Goal: Task Accomplishment & Management: Manage account settings

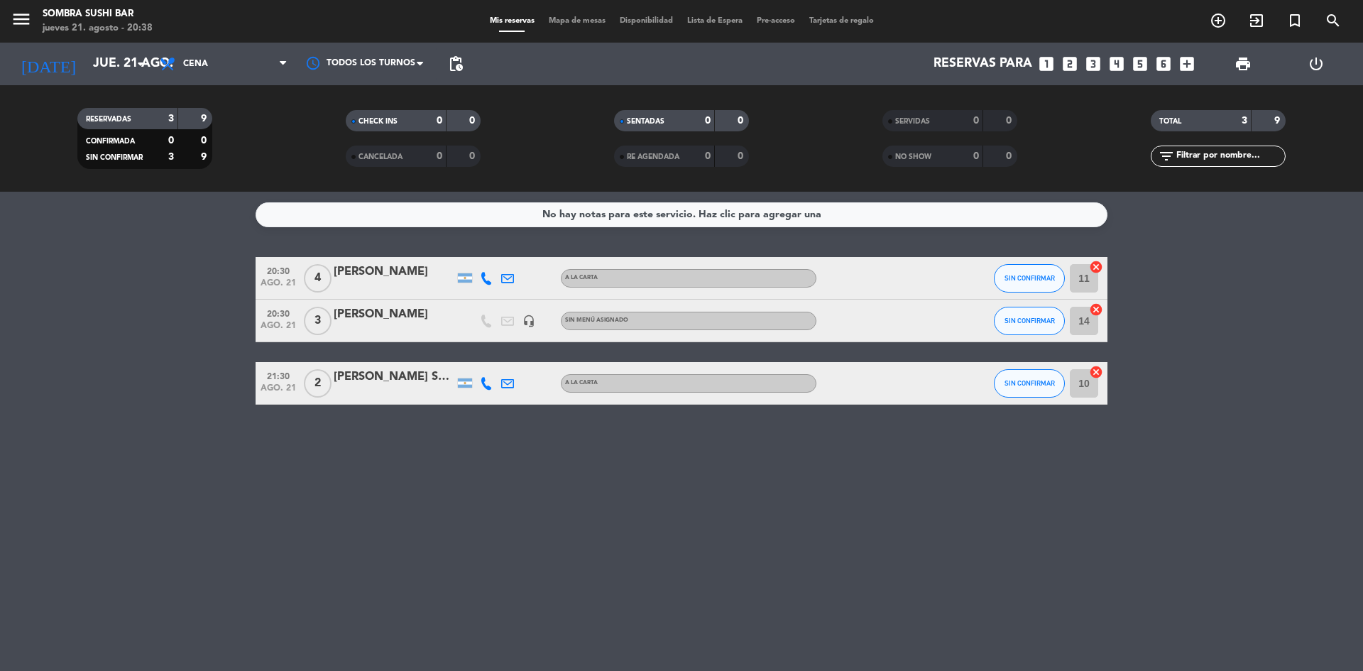
click at [1319, 67] on icon "power_settings_new" at bounding box center [1316, 63] width 17 height 17
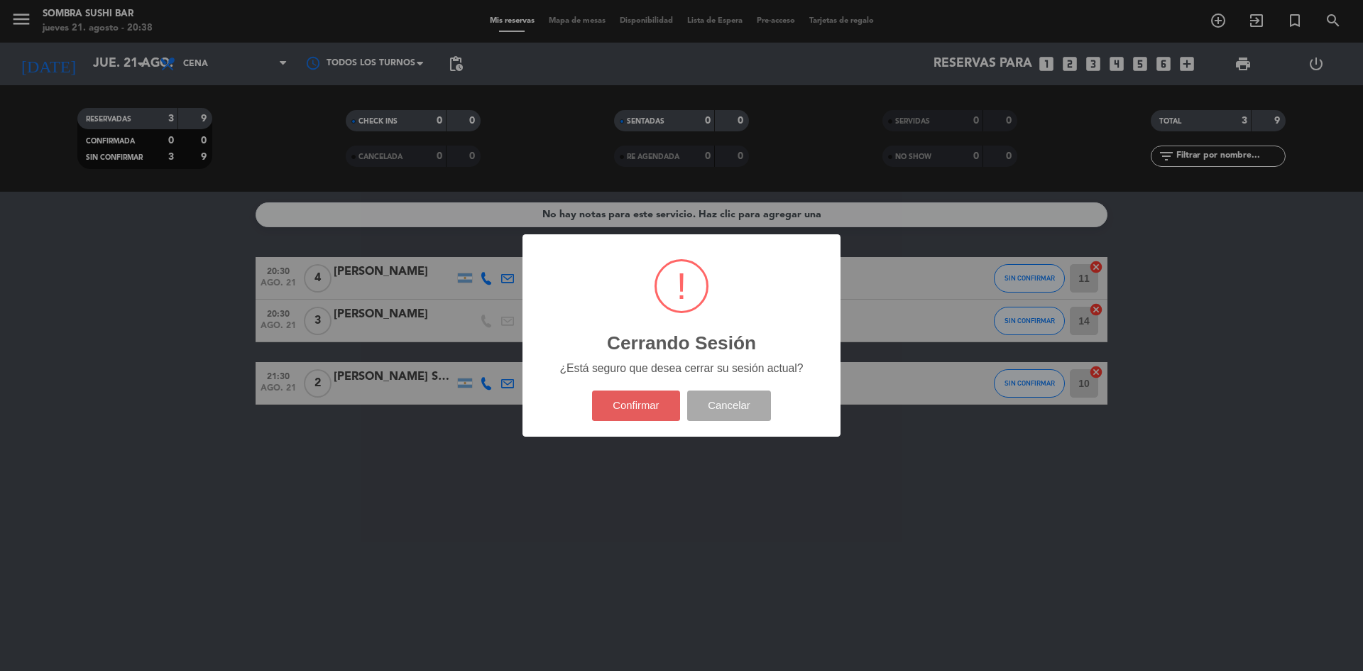
click at [642, 408] on button "Confirmar" at bounding box center [636, 406] width 89 height 31
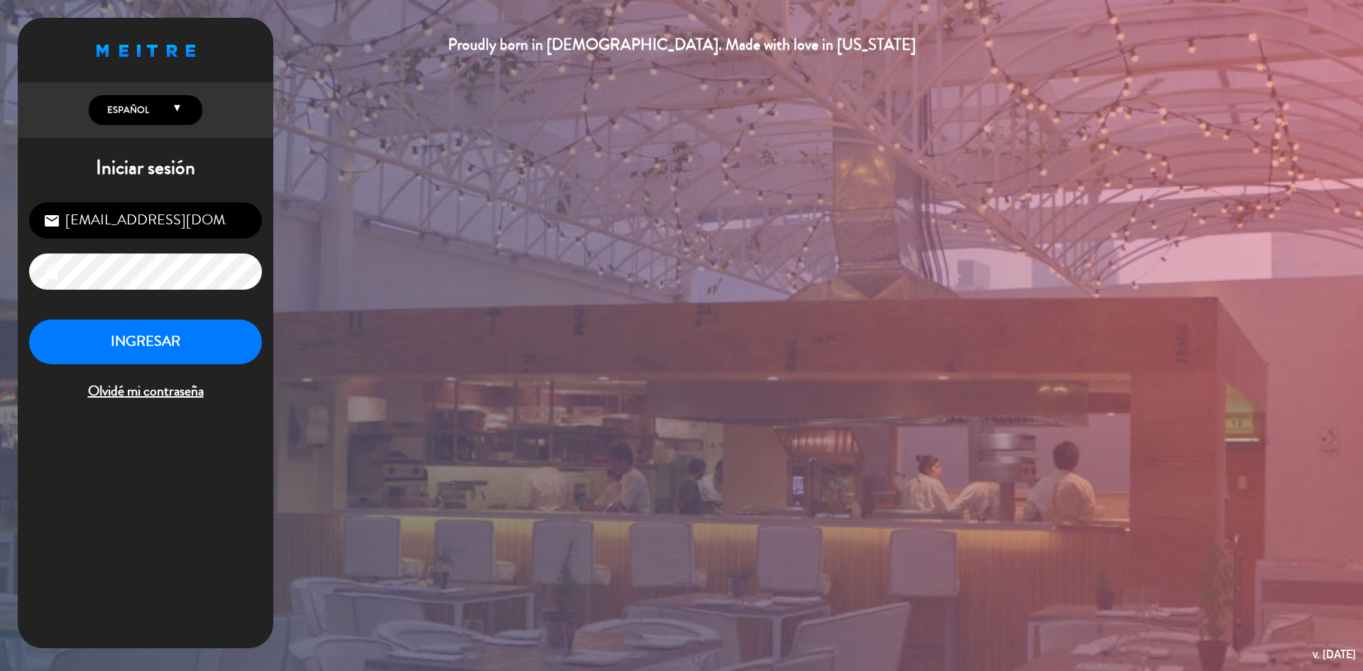
click at [179, 226] on input "[EMAIL_ADDRESS][DOMAIN_NAME]" at bounding box center [145, 220] width 233 height 36
type input "[EMAIL_ADDRESS][DOMAIN_NAME]"
click at [179, 333] on button "INGRESAR" at bounding box center [145, 342] width 233 height 45
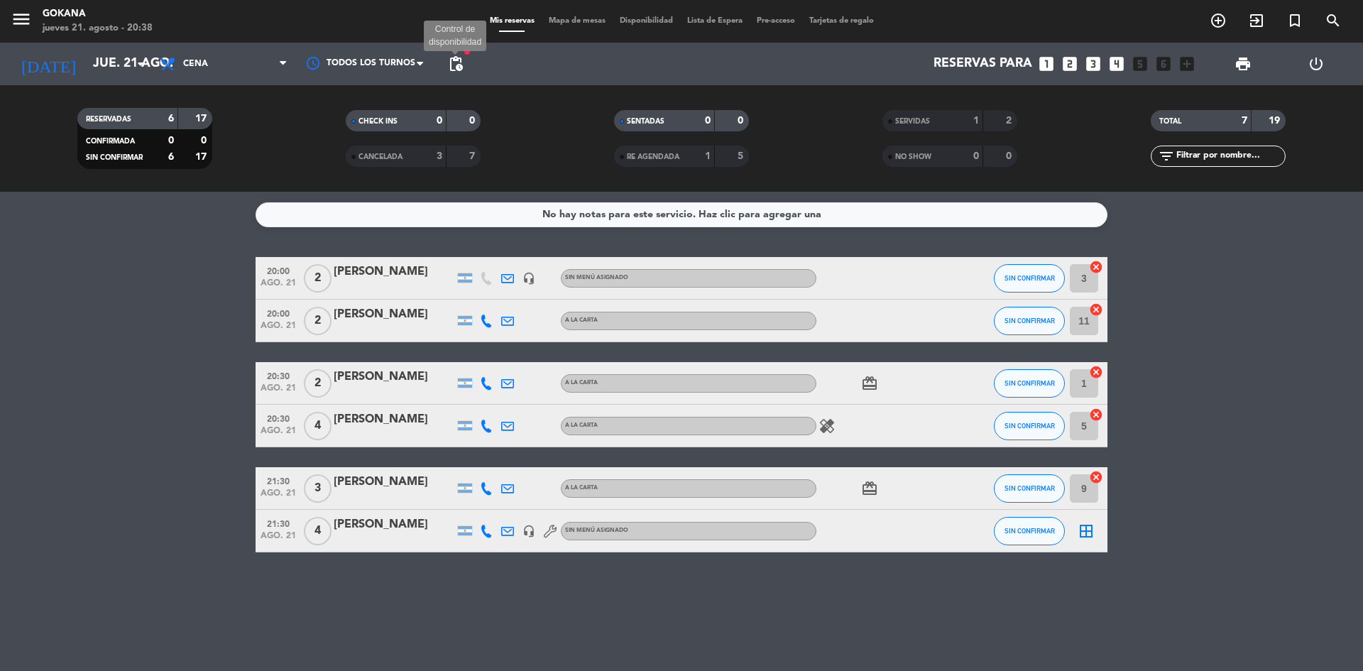
click at [456, 57] on span "pending_actions" at bounding box center [455, 63] width 17 height 17
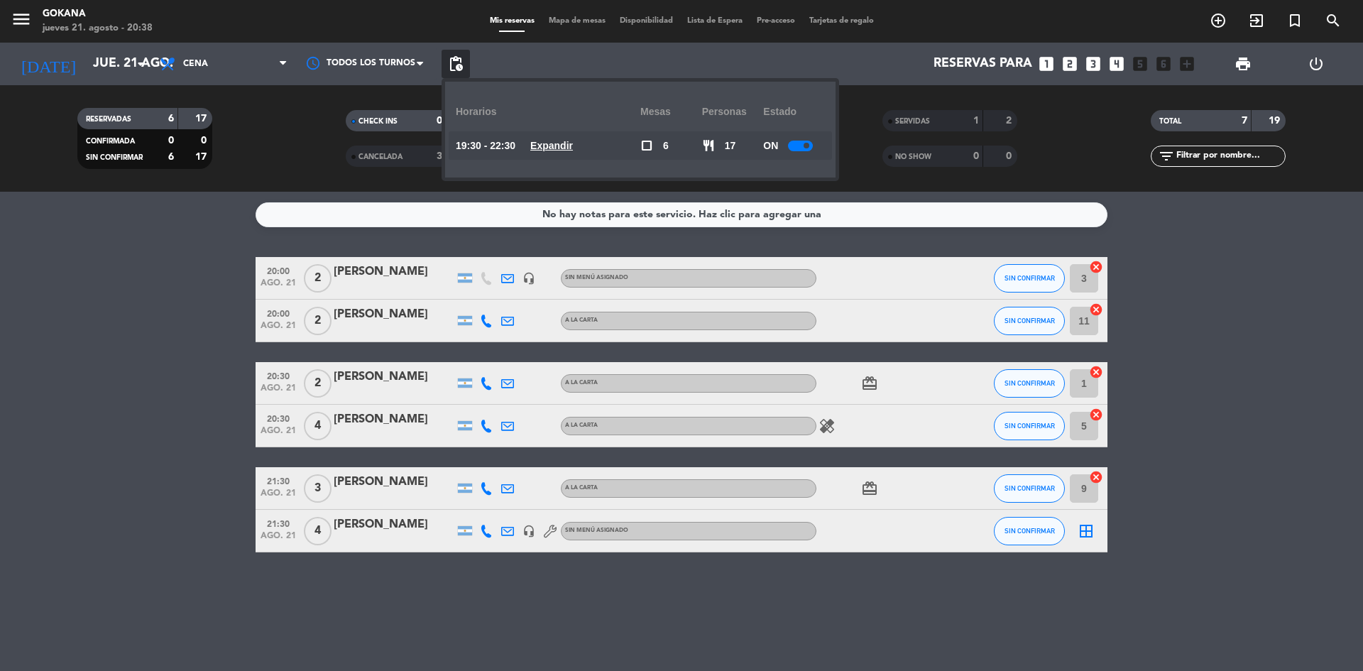
click at [552, 148] on u "Expandir" at bounding box center [551, 145] width 43 height 11
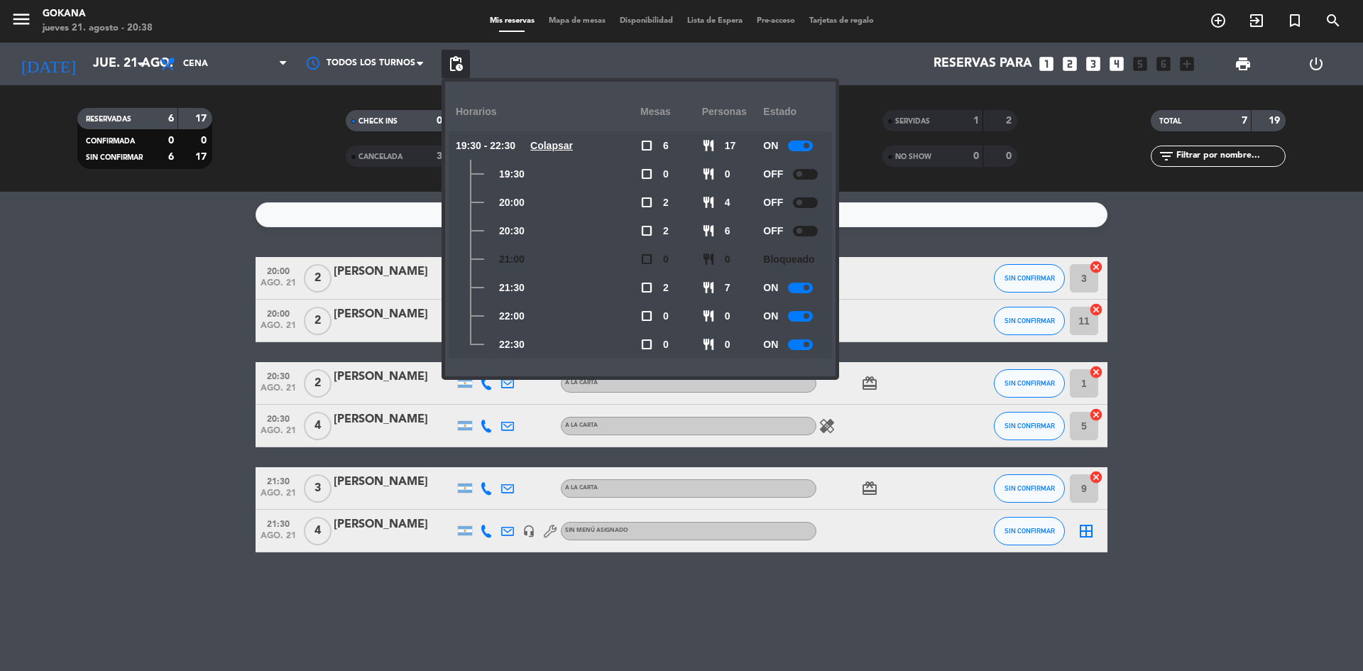
click at [802, 232] on span at bounding box center [800, 231] width 6 height 6
click at [112, 462] on bookings-row "20:00 ago. 21 2 [PERSON_NAME] headset_mic Sin menú asignado SIN CONFIRMAR 3 can…" at bounding box center [681, 404] width 1363 height 295
